Goal: Browse casually

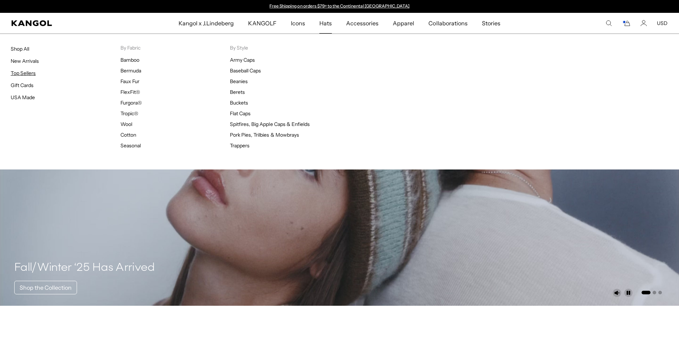
click at [23, 72] on link "Top Sellers" at bounding box center [23, 73] width 25 height 6
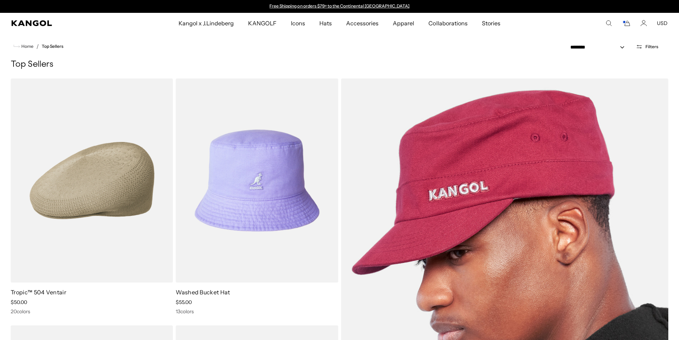
scroll to position [36, 0]
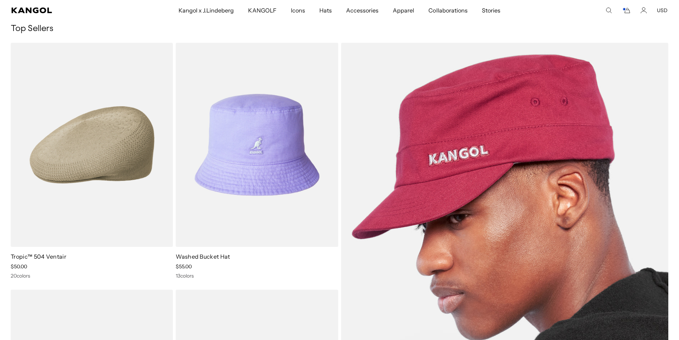
click at [499, 131] on img at bounding box center [505, 268] width 328 height 450
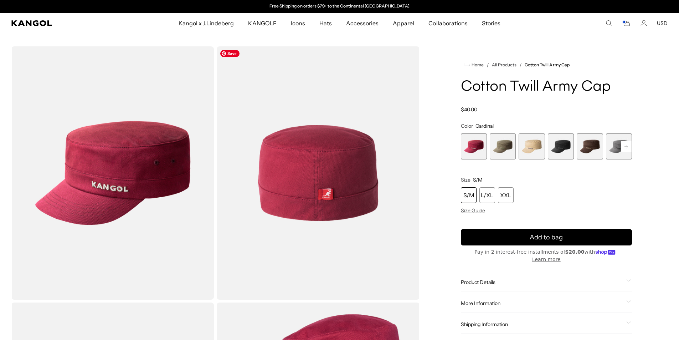
scroll to position [36, 0]
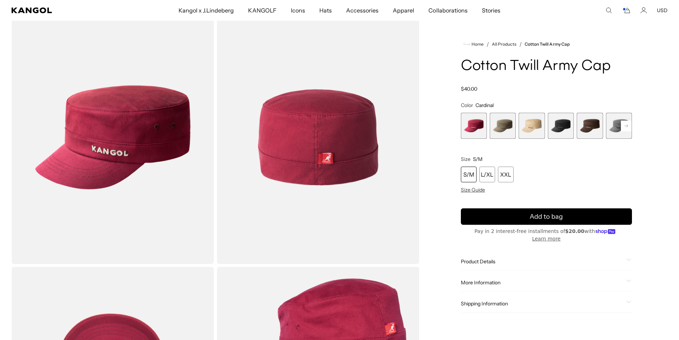
click at [567, 127] on span "4 of 9" at bounding box center [561, 126] width 26 height 26
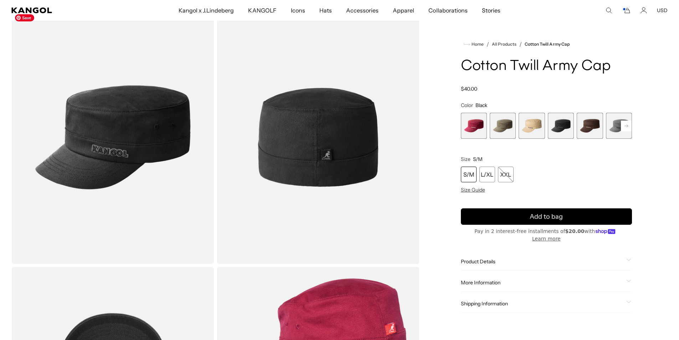
click at [158, 132] on img "Gallery Viewer" at bounding box center [112, 137] width 203 height 253
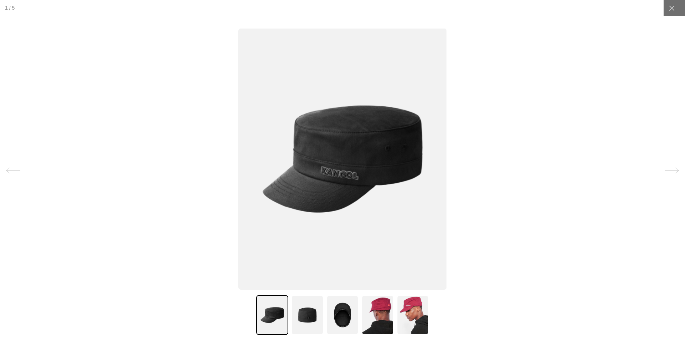
click at [310, 312] on img at bounding box center [307, 315] width 32 height 40
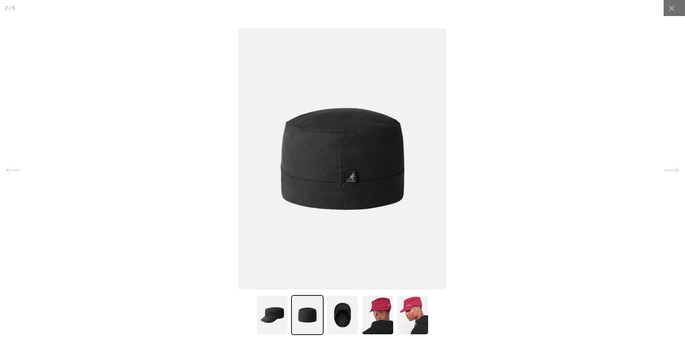
click at [350, 312] on img at bounding box center [342, 315] width 32 height 40
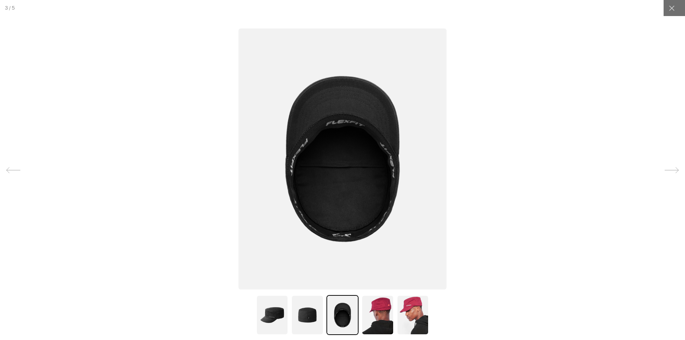
click at [382, 307] on img at bounding box center [377, 315] width 32 height 40
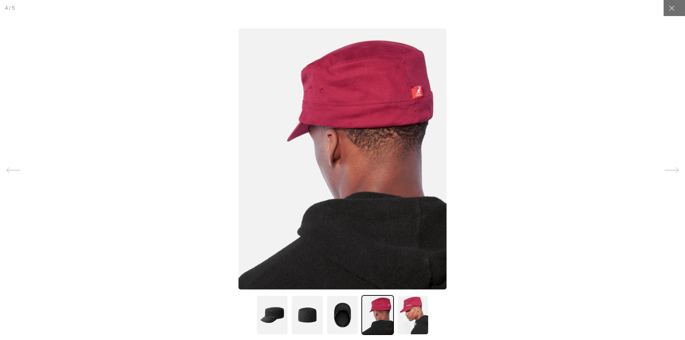
click at [413, 309] on img at bounding box center [413, 315] width 32 height 40
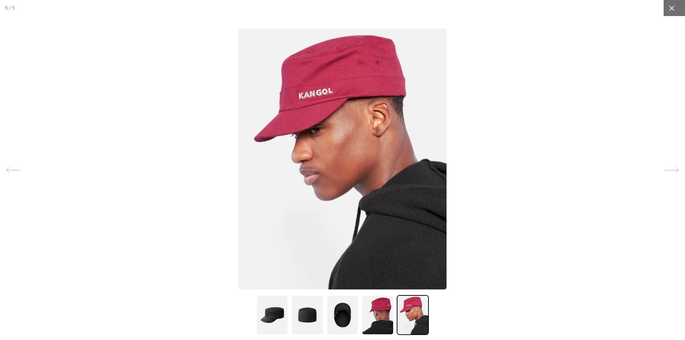
click at [671, 5] on div at bounding box center [671, 8] width 16 height 16
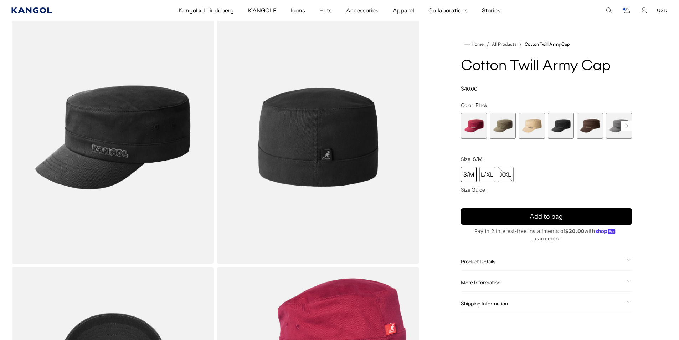
click at [30, 8] on icon "Kangol" at bounding box center [31, 10] width 41 height 6
